Goal: Find specific page/section: Find specific page/section

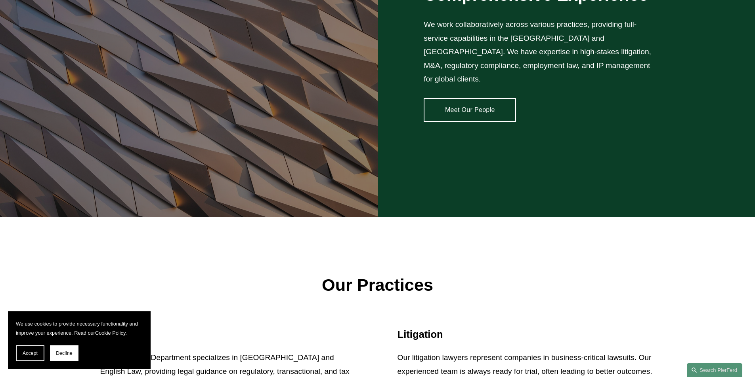
scroll to position [766, 0]
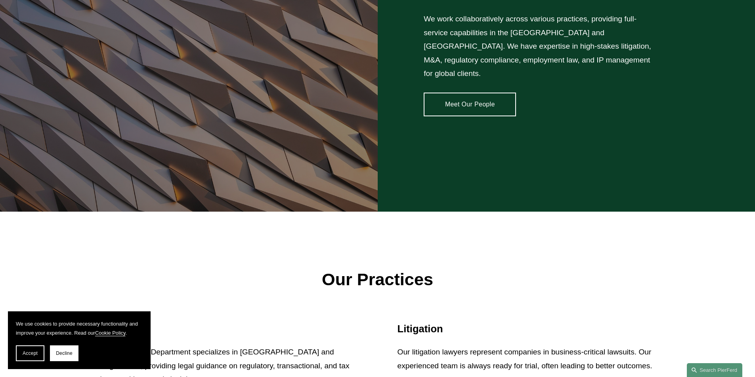
click at [478, 107] on link "Meet Our People" at bounding box center [469, 105] width 92 height 24
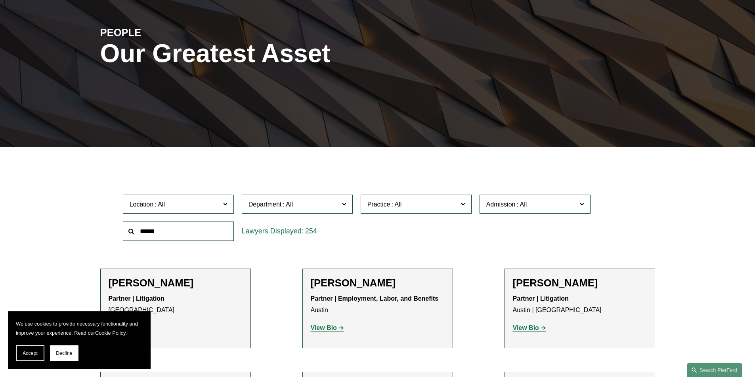
scroll to position [148, 0]
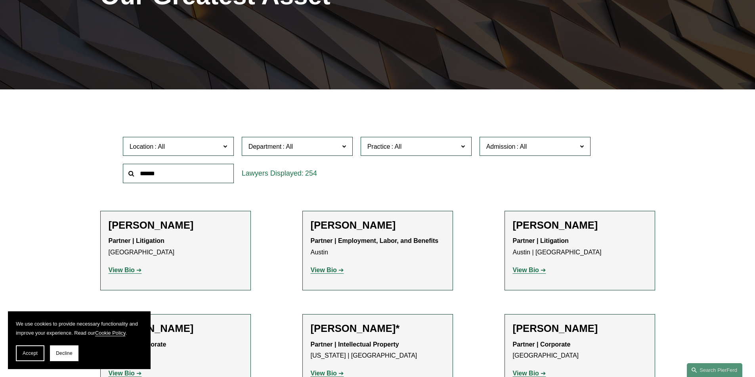
click at [164, 170] on input "text" at bounding box center [178, 173] width 111 height 19
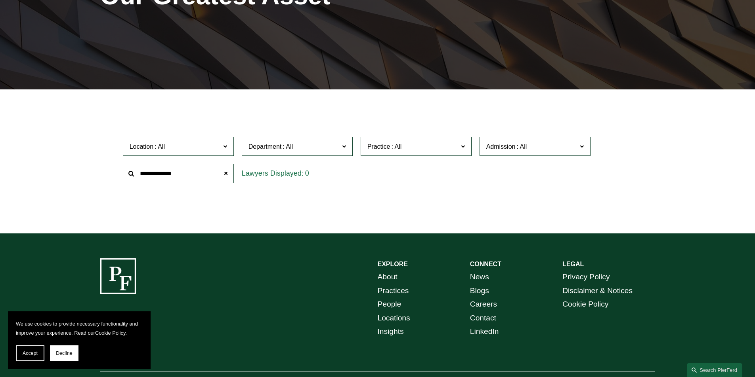
type input "**********"
click at [272, 177] on div "0" at bounding box center [297, 173] width 111 height 19
click at [257, 174] on div "0" at bounding box center [297, 173] width 111 height 19
click at [263, 174] on div "0" at bounding box center [297, 173] width 111 height 19
click at [264, 174] on div "0" at bounding box center [297, 173] width 111 height 19
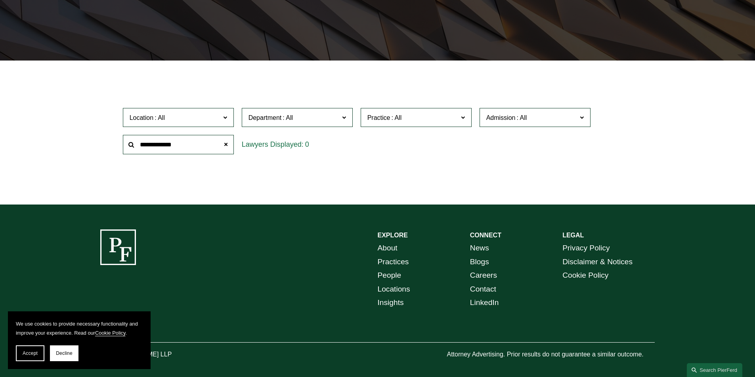
scroll to position [179, 0]
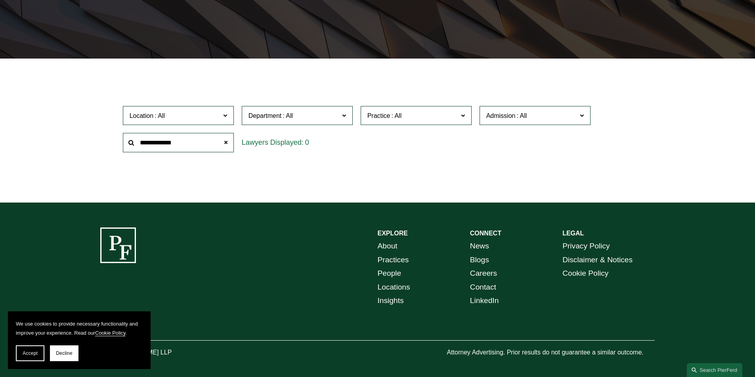
drag, startPoint x: 169, startPoint y: 227, endPoint x: 159, endPoint y: 186, distance: 41.9
drag, startPoint x: 159, startPoint y: 186, endPoint x: 181, endPoint y: 144, distance: 47.1
click at [181, 144] on input "**********" at bounding box center [178, 142] width 111 height 19
